Goal: Task Accomplishment & Management: Complete application form

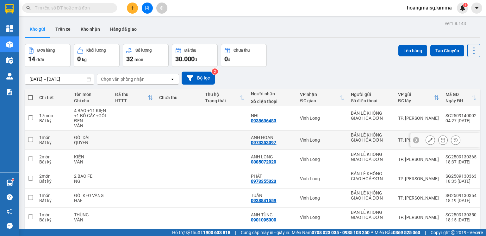
click at [31, 141] on input "checkbox" at bounding box center [30, 139] width 5 height 5
checkbox input "true"
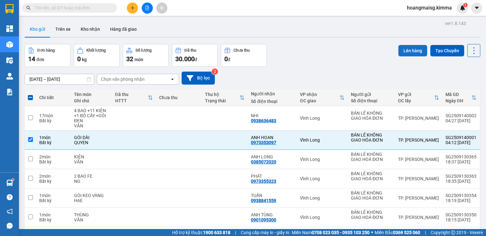
click at [404, 46] on button "Lên hàng" at bounding box center [412, 50] width 29 height 11
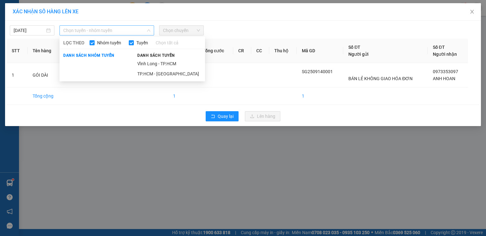
drag, startPoint x: 93, startPoint y: 32, endPoint x: 92, endPoint y: 47, distance: 14.9
click at [93, 33] on span "Chọn tuyến - nhóm tuyến" at bounding box center [106, 30] width 87 height 9
click at [156, 73] on li "TP.HCM - [GEOGRAPHIC_DATA]" at bounding box center [168, 74] width 71 height 10
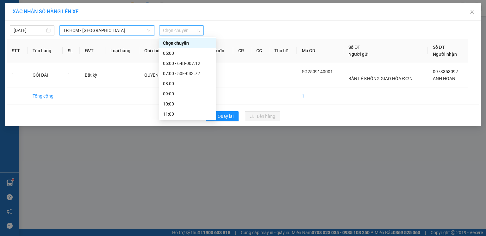
click at [173, 32] on span "Chọn chuyến" at bounding box center [181, 30] width 37 height 9
click at [178, 62] on div "06:00 - 64B-007.12" at bounding box center [187, 63] width 49 height 7
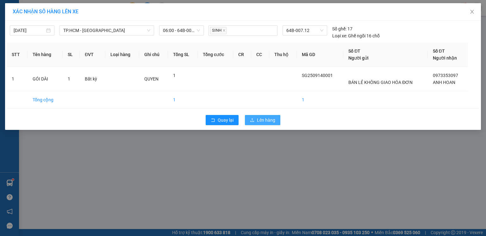
click at [274, 123] on span "Lên hàng" at bounding box center [266, 119] width 18 height 7
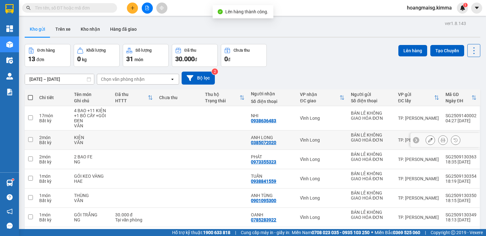
click at [30, 137] on td at bounding box center [30, 139] width 11 height 19
checkbox input "true"
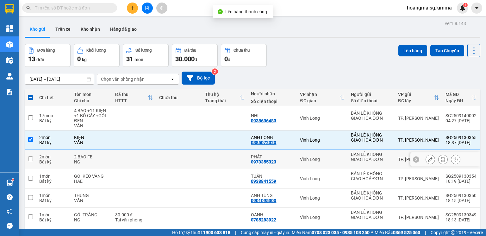
drag, startPoint x: 28, startPoint y: 159, endPoint x: 32, endPoint y: 159, distance: 4.1
click at [32, 159] on td at bounding box center [30, 159] width 11 height 19
checkbox input "true"
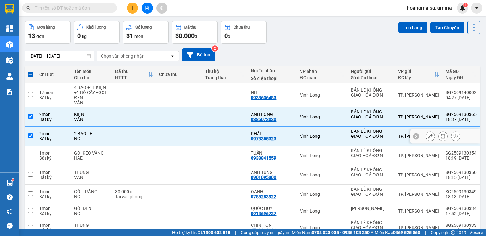
scroll to position [42, 0]
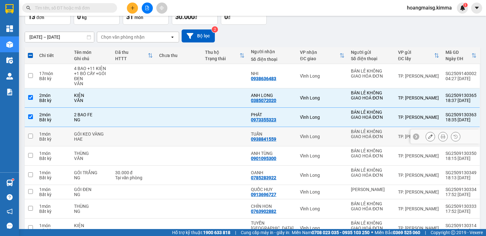
click at [28, 136] on input "checkbox" at bounding box center [30, 135] width 5 height 5
checkbox input "true"
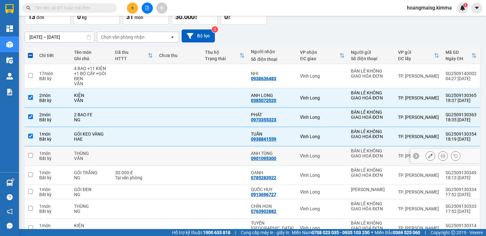
drag, startPoint x: 31, startPoint y: 156, endPoint x: 30, endPoint y: 165, distance: 9.6
click at [31, 156] on input "checkbox" at bounding box center [30, 155] width 5 height 5
checkbox input "true"
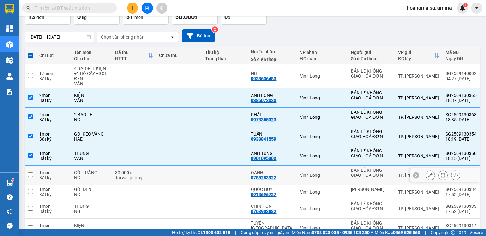
drag, startPoint x: 30, startPoint y: 173, endPoint x: 32, endPoint y: 183, distance: 9.7
click at [29, 174] on input "checkbox" at bounding box center [30, 174] width 5 height 5
checkbox input "true"
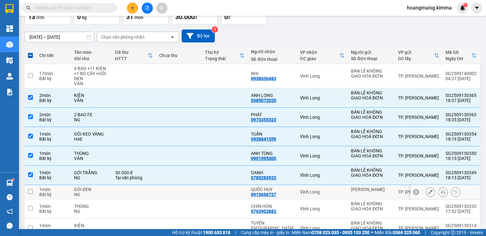
drag, startPoint x: 33, startPoint y: 189, endPoint x: 30, endPoint y: 194, distance: 5.5
click at [32, 190] on input "checkbox" at bounding box center [30, 191] width 5 height 5
checkbox input "true"
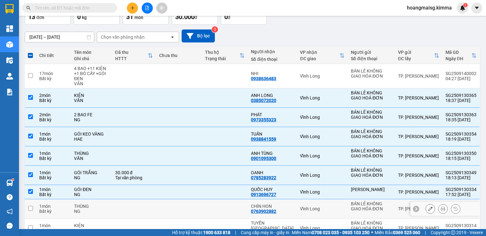
click at [31, 208] on input "checkbox" at bounding box center [30, 207] width 5 height 5
checkbox input "true"
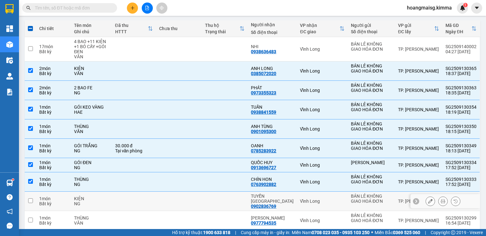
scroll to position [97, 0]
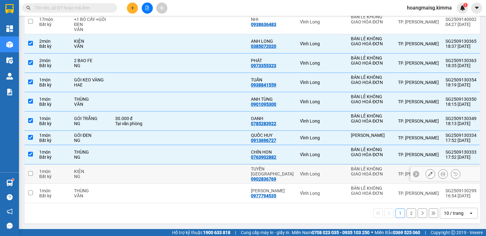
click at [29, 175] on input "checkbox" at bounding box center [30, 173] width 5 height 5
checkbox input "true"
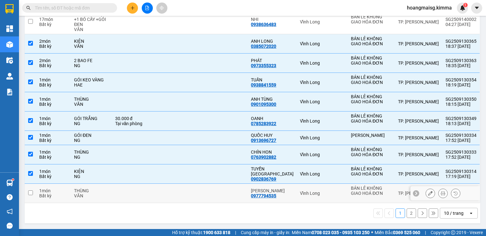
click at [32, 191] on input "checkbox" at bounding box center [30, 192] width 5 height 5
checkbox input "true"
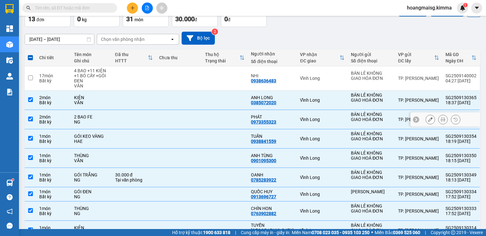
scroll to position [0, 0]
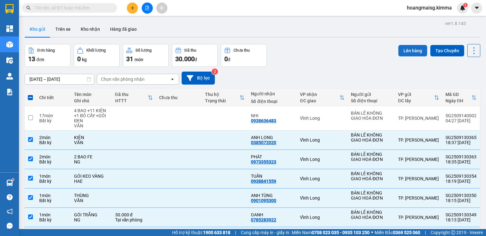
click at [405, 51] on button "Lên hàng" at bounding box center [412, 50] width 29 height 11
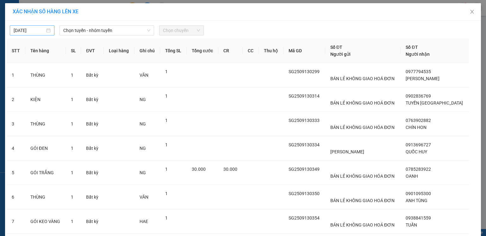
click at [39, 31] on input "[DATE]" at bounding box center [29, 30] width 31 height 7
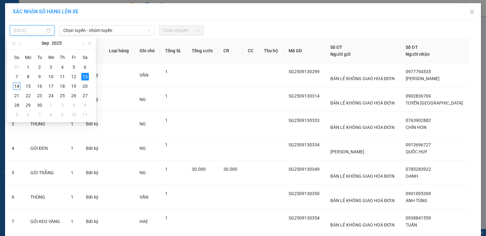
click at [19, 85] on div "14" at bounding box center [17, 86] width 8 height 8
type input "[DATE]"
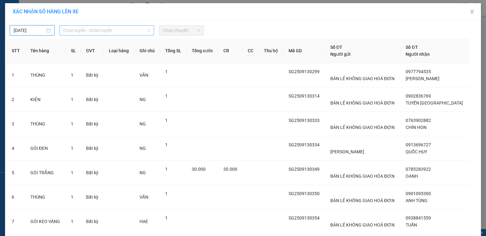
click at [85, 30] on span "Chọn tuyến - nhóm tuyến" at bounding box center [106, 30] width 87 height 9
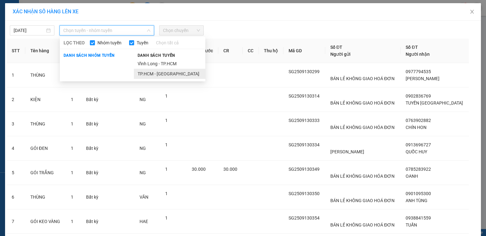
click at [144, 73] on li "TP.HCM - [GEOGRAPHIC_DATA]" at bounding box center [169, 74] width 71 height 10
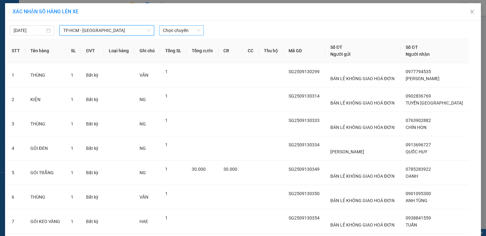
click at [173, 29] on span "Chọn chuyến" at bounding box center [181, 30] width 37 height 9
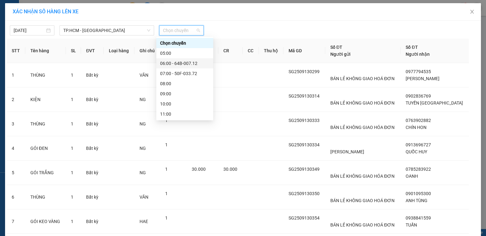
click at [176, 66] on div "06:00 - 64B-007.12" at bounding box center [184, 63] width 49 height 7
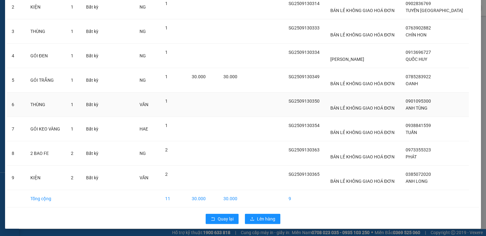
scroll to position [96, 0]
click at [266, 214] on button "Lên hàng" at bounding box center [262, 218] width 35 height 10
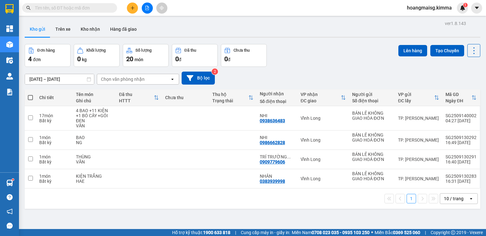
click at [454, 199] on div "10 / trang" at bounding box center [454, 198] width 20 height 6
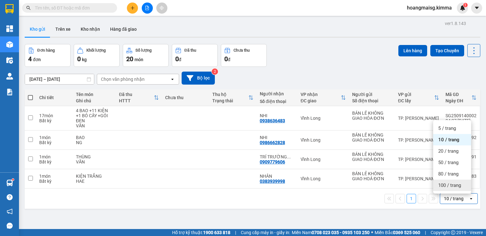
click at [447, 187] on span "100 / trang" at bounding box center [449, 185] width 23 height 6
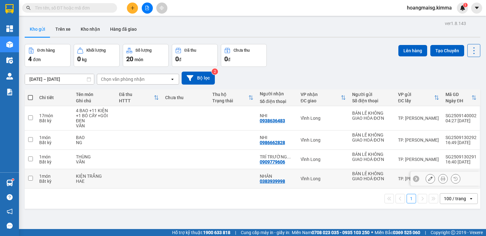
click at [32, 177] on input "checkbox" at bounding box center [30, 177] width 5 height 5
checkbox input "true"
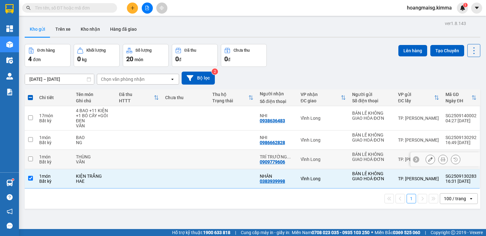
click at [29, 157] on input "checkbox" at bounding box center [30, 158] width 5 height 5
checkbox input "true"
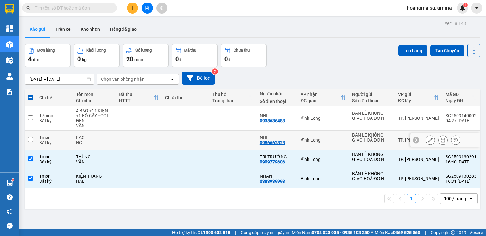
click at [31, 135] on td at bounding box center [30, 139] width 11 height 19
checkbox input "true"
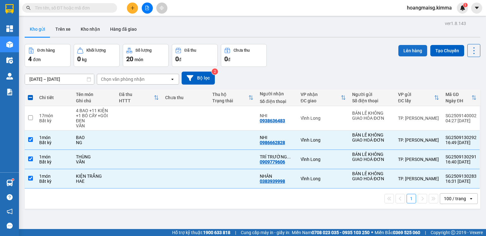
click at [414, 52] on button "Lên hàng" at bounding box center [412, 50] width 29 height 11
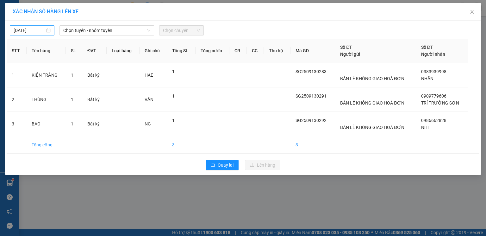
click at [31, 29] on input "[DATE]" at bounding box center [29, 30] width 31 height 7
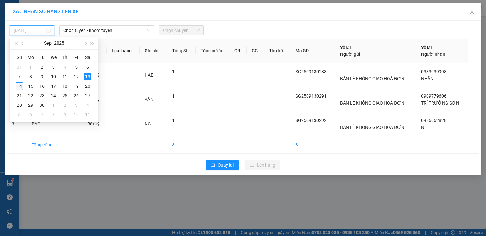
click at [23, 86] on td "14" at bounding box center [19, 85] width 11 height 9
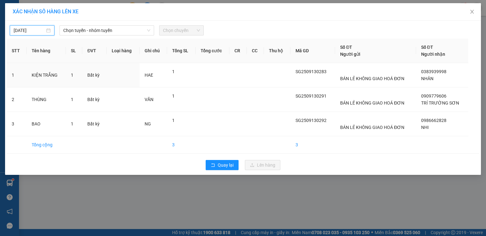
type input "[DATE]"
drag, startPoint x: 132, startPoint y: 33, endPoint x: 125, endPoint y: 36, distance: 7.8
click at [132, 33] on span "Chọn tuyến - nhóm tuyến" at bounding box center [106, 30] width 87 height 9
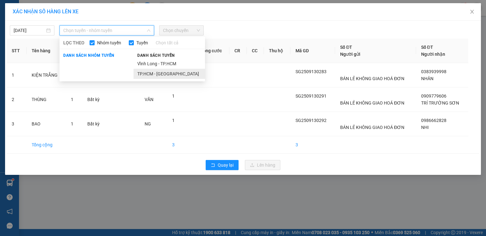
click at [160, 75] on li "TP.HCM - [GEOGRAPHIC_DATA]" at bounding box center [168, 74] width 71 height 10
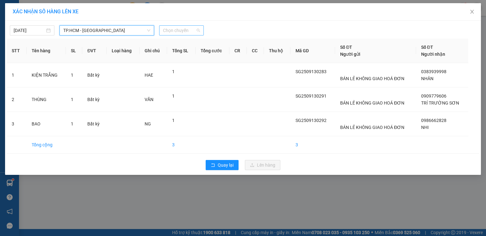
click at [187, 31] on span "Chọn chuyến" at bounding box center [181, 30] width 37 height 9
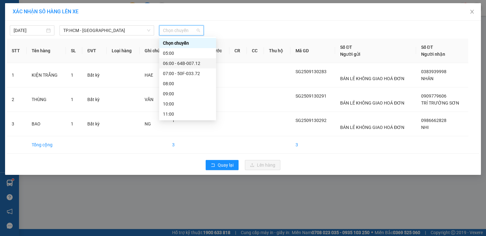
click at [176, 64] on div "06:00 - 64B-007.12" at bounding box center [187, 63] width 49 height 7
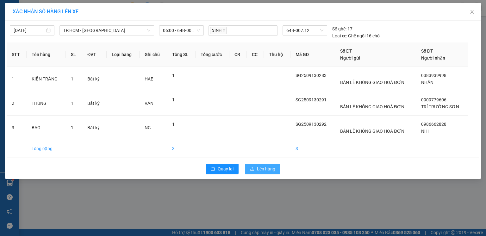
click at [271, 170] on span "Lên hàng" at bounding box center [266, 168] width 18 height 7
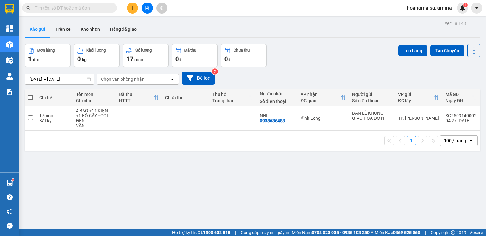
click at [137, 8] on button at bounding box center [132, 8] width 11 height 11
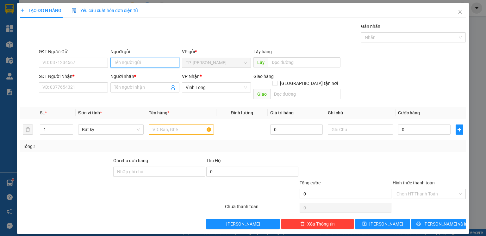
click at [140, 66] on input "Người gửi" at bounding box center [144, 63] width 69 height 10
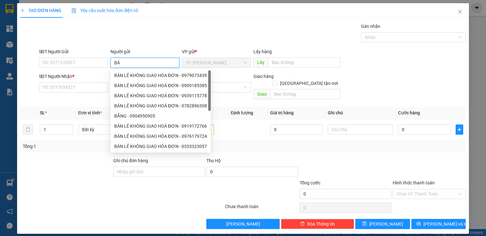
type input "BÁN"
click at [134, 79] on div "BÁN LẺ KHÔNG GIAO HÓA ĐƠN - 0979073439" at bounding box center [160, 75] width 100 height 10
type input "0979073439"
type input "BÁN LẺ KHÔNG GIAO HÓA ĐƠN"
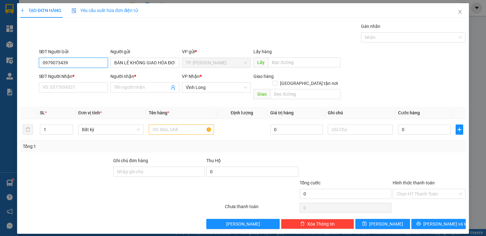
drag, startPoint x: 77, startPoint y: 65, endPoint x: 0, endPoint y: 63, distance: 76.5
click at [1, 64] on div "TẠO ĐƠN HÀNG Yêu cầu xuất hóa đơn điện tử Transit Pickup Surcharge Ids Transit …" at bounding box center [243, 118] width 486 height 236
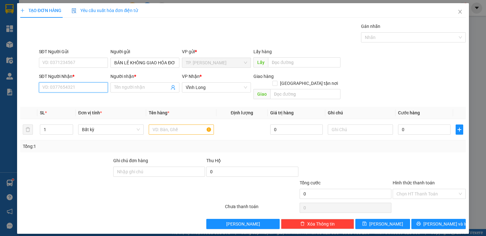
click at [60, 85] on input "SĐT Người Nhận *" at bounding box center [73, 87] width 69 height 10
click at [163, 124] on input "text" at bounding box center [181, 129] width 65 height 10
type input "THÙNG MUS"
click at [75, 87] on input "SĐT Người Nhận *" at bounding box center [73, 87] width 69 height 10
type input "0913672464"
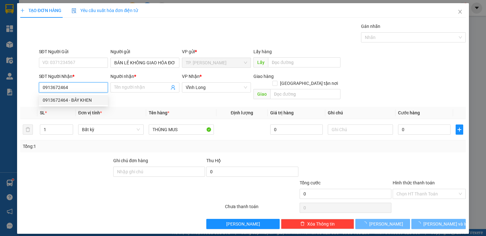
click at [80, 104] on div "0913672464 - BẢY KHEN" at bounding box center [73, 100] width 69 height 10
type input "BẢY KHEN"
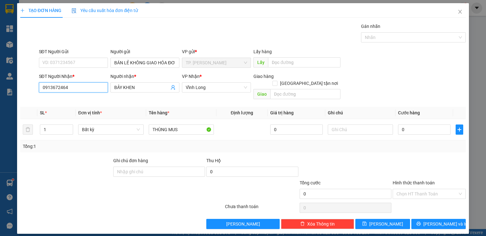
type input "0913672464"
click at [63, 165] on div at bounding box center [66, 168] width 93 height 22
click at [351, 129] on td at bounding box center [360, 129] width 70 height 21
click at [351, 124] on input "text" at bounding box center [360, 129] width 65 height 10
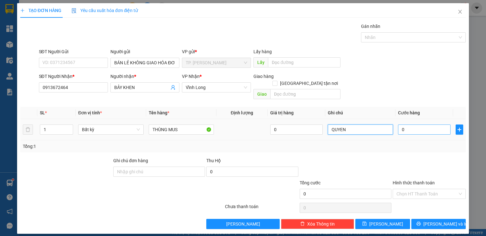
type input "QUYEN"
click at [413, 124] on input "0" at bounding box center [424, 129] width 52 height 10
type input "4"
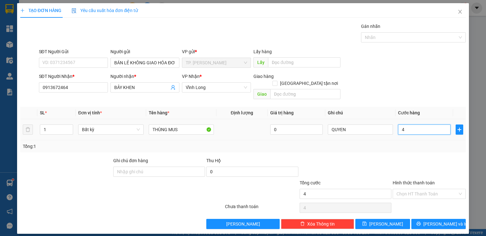
type input "40"
type input "40.000"
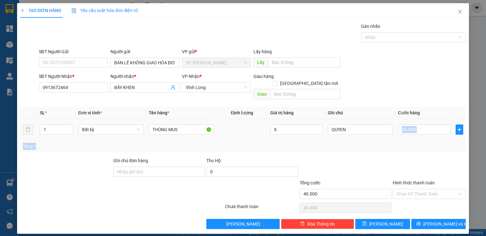
drag, startPoint x: 413, startPoint y: 135, endPoint x: 411, endPoint y: 169, distance: 34.8
click at [413, 146] on div "Transit Pickup Surcharge Ids Transit Deliver Surcharge Ids Transit Deliver Surc…" at bounding box center [242, 126] width 445 height 206
click at [408, 189] on input "Hình thức thanh toán" at bounding box center [426, 193] width 61 height 9
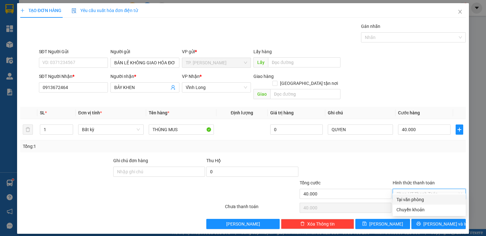
click at [407, 197] on div "Tại văn phòng" at bounding box center [428, 199] width 65 height 7
type input "0"
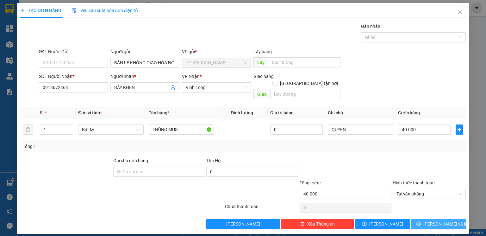
click at [438, 220] on span "[PERSON_NAME] và In" at bounding box center [445, 223] width 44 height 7
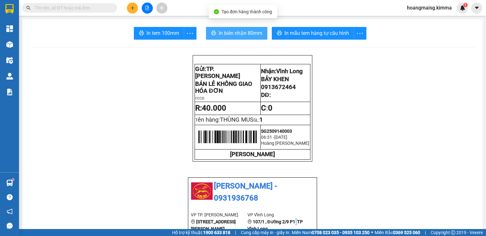
click at [236, 38] on button "In biên nhận 80mm" at bounding box center [236, 33] width 61 height 13
click at [235, 35] on span "In biên nhận 80mm" at bounding box center [240, 33] width 44 height 8
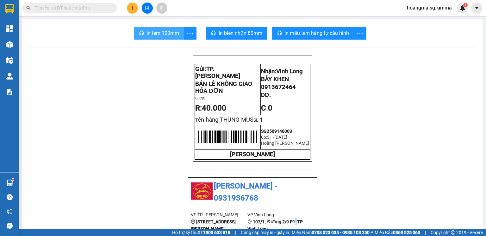
click at [163, 33] on span "In tem 100mm" at bounding box center [162, 33] width 33 height 8
click at [135, 8] on button at bounding box center [132, 8] width 11 height 11
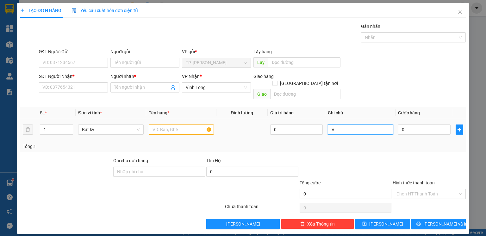
click at [370, 124] on input "V" at bounding box center [360, 129] width 65 height 10
type input "VĂN"
click at [176, 124] on input "text" at bounding box center [181, 129] width 65 height 10
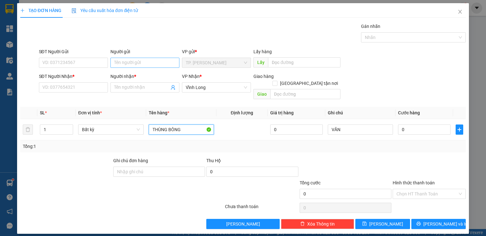
type input "THÙNG BÔNG"
click at [118, 64] on input "Người gửi" at bounding box center [144, 63] width 69 height 10
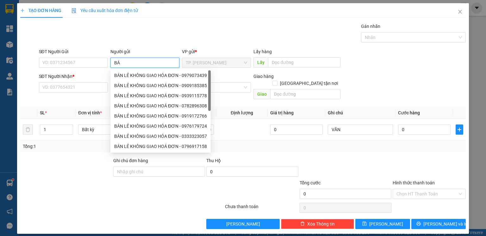
type input "BÁN"
click at [134, 75] on div "BÁN LẺ KHÔNG GIAO HÓA ĐƠN - 0979073439" at bounding box center [160, 75] width 93 height 7
type input "0979073439"
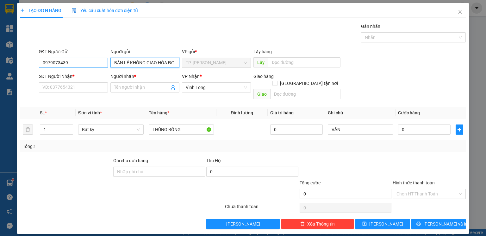
type input "BÁN LẺ KHÔNG GIAO HÓA ĐƠN"
drag, startPoint x: 59, startPoint y: 65, endPoint x: 7, endPoint y: 69, distance: 51.9
click at [9, 69] on div "TẠO ĐƠN HÀNG Yêu cầu xuất hóa đơn điện tử Transit Pickup Surcharge Ids Transit …" at bounding box center [243, 118] width 486 height 236
click at [64, 94] on div "SĐT Người Nhận * VD: 0377654321" at bounding box center [73, 84] width 69 height 22
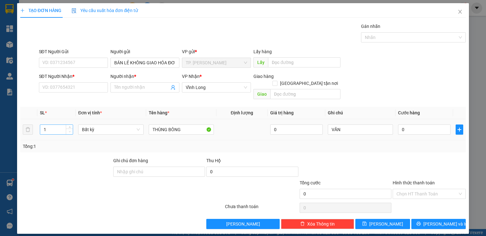
click at [71, 128] on span "Decrease Value" at bounding box center [69, 131] width 7 height 6
click at [54, 89] on input "SĐT Người Nhận *" at bounding box center [73, 87] width 69 height 10
type input "2"
drag, startPoint x: 69, startPoint y: 120, endPoint x: 73, endPoint y: 126, distance: 7.0
click at [69, 126] on icon "up" at bounding box center [70, 127] width 2 height 2
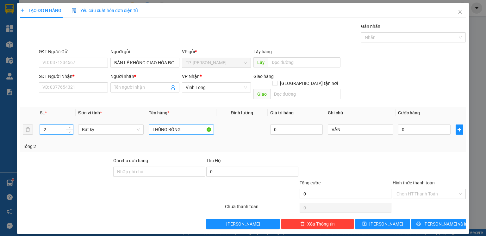
click at [85, 144] on div "Tổng: 2" at bounding box center [242, 146] width 445 height 12
click at [191, 124] on input "THÙNG BÔNG" at bounding box center [181, 129] width 65 height 10
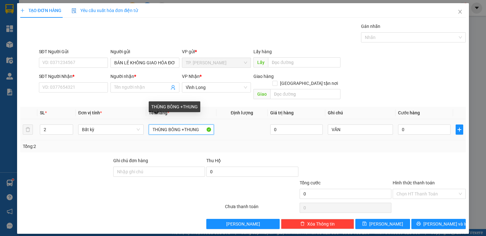
click at [154, 124] on input "THÙNG BÔNG +THUNG" at bounding box center [181, 129] width 65 height 10
click at [152, 124] on input "THÙNG BÔNG +THUNG" at bounding box center [181, 129] width 65 height 10
click at [188, 124] on input "1 THÙNG BÔNG +THUNG" at bounding box center [181, 129] width 65 height 10
type input "1 THÙNG BÔNG + 1 THUNG"
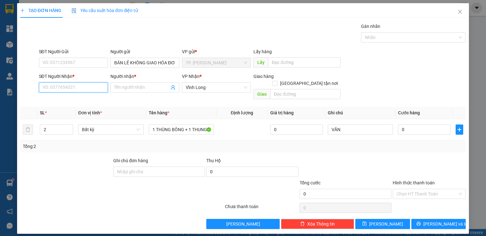
click at [86, 91] on input "SĐT Người Nhận *" at bounding box center [73, 87] width 69 height 10
click at [73, 89] on input "SĐT Người Nhận *" at bounding box center [73, 87] width 69 height 10
type input "3"
click at [89, 110] on div "0934186823 - THẦY THIỆN AN" at bounding box center [73, 110] width 61 height 7
type input "0934186823"
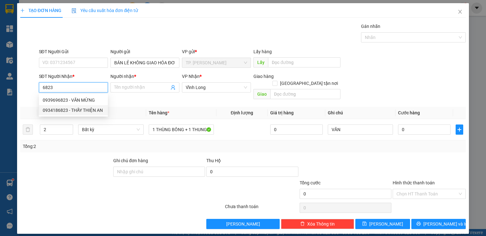
type input "THẦY THIỆN AN"
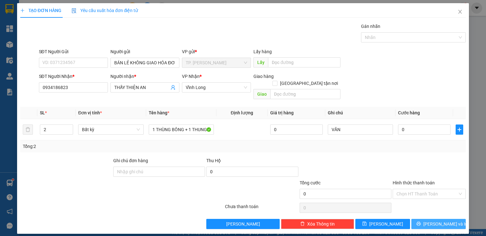
click at [442, 220] on span "[PERSON_NAME] và In" at bounding box center [445, 223] width 44 height 7
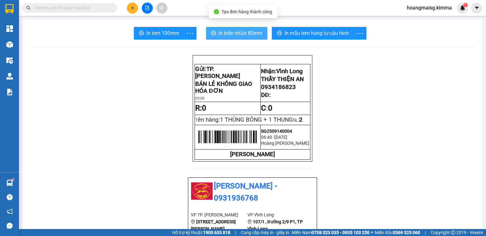
drag, startPoint x: 236, startPoint y: 26, endPoint x: 238, endPoint y: 33, distance: 7.5
click at [238, 34] on span "In biên nhận 80mm" at bounding box center [240, 33] width 44 height 8
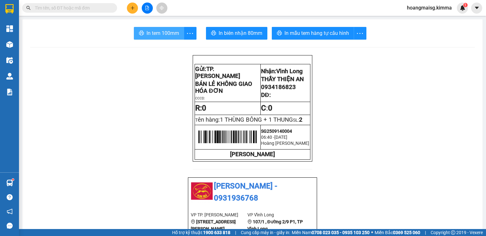
click at [163, 34] on span "In tem 100mm" at bounding box center [162, 33] width 33 height 8
click at [130, 10] on button at bounding box center [132, 8] width 11 height 11
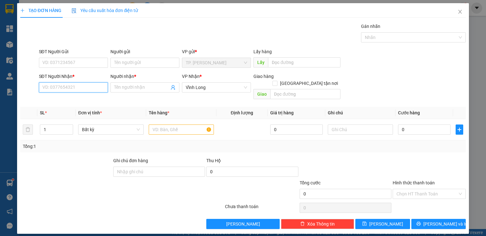
click at [70, 84] on input "SĐT Người Nhận *" at bounding box center [73, 87] width 69 height 10
click at [77, 101] on div "0932797258 - SƯ CÔ TÂM HIỀN" at bounding box center [74, 99] width 63 height 7
type input "0932797258"
type input "SƯ CÔ TÂM HIỀN"
type input "0932797258"
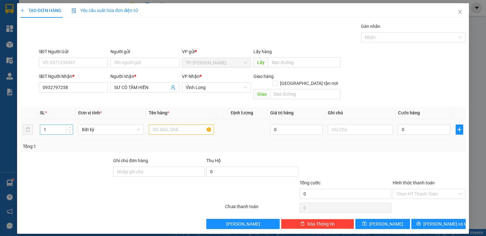
click at [57, 125] on input "1" at bounding box center [56, 129] width 33 height 9
type input "2"
click at [181, 125] on input "text" at bounding box center [181, 129] width 65 height 10
type input "THÙNG FLOWER"
type input "VĂN"
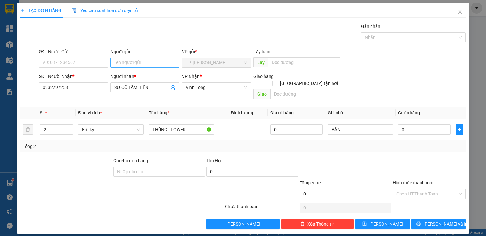
drag, startPoint x: 136, startPoint y: 68, endPoint x: 137, endPoint y: 64, distance: 4.6
click at [137, 64] on div "Người gửi Tên người gửi" at bounding box center [144, 59] width 69 height 22
click at [137, 64] on input "Người gửi" at bounding box center [144, 63] width 69 height 10
type input "B"
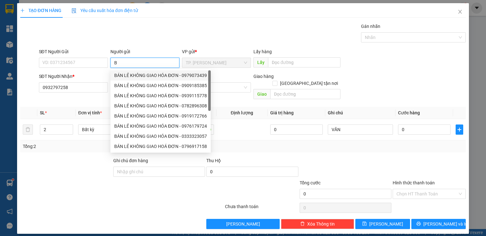
click at [135, 72] on div "BÁN LẺ KHÔNG GIAO HÓA ĐƠN - 0979073439" at bounding box center [160, 75] width 93 height 7
type input "0979073439"
type input "BÁN LẺ KHÔNG GIAO HÓA ĐƠN"
click at [68, 59] on input "0979073439" at bounding box center [73, 63] width 69 height 10
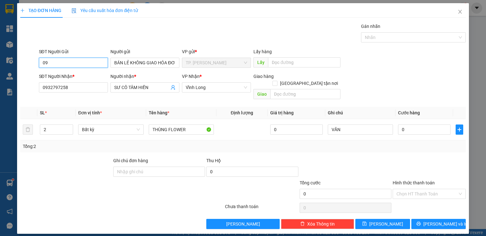
type input "0"
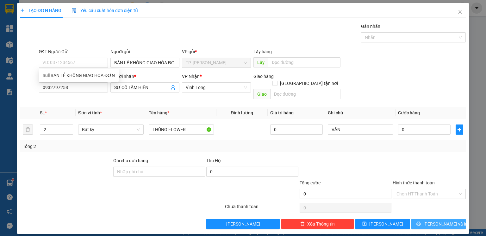
click at [445, 220] on span "[PERSON_NAME] và In" at bounding box center [445, 223] width 44 height 7
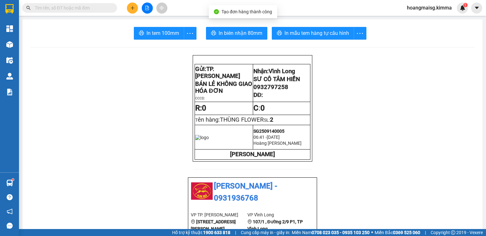
drag, startPoint x: 225, startPoint y: 20, endPoint x: 225, endPoint y: 26, distance: 6.0
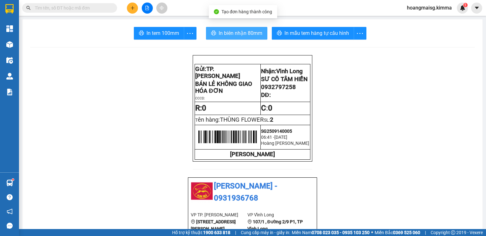
drag, startPoint x: 225, startPoint y: 26, endPoint x: 226, endPoint y: 35, distance: 9.5
click at [228, 31] on span "In biên nhận 80mm" at bounding box center [240, 33] width 44 height 8
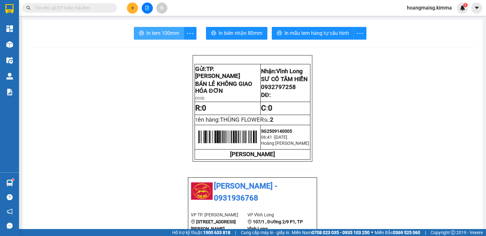
click at [150, 32] on span "In tem 100mm" at bounding box center [162, 33] width 33 height 8
